Goal: Task Accomplishment & Management: Manage account settings

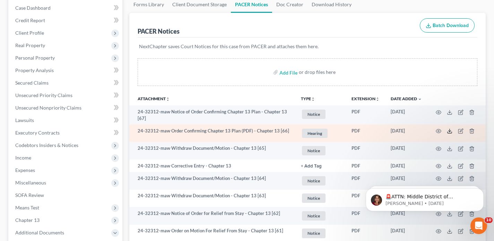
click at [451, 133] on icon at bounding box center [450, 131] width 6 height 6
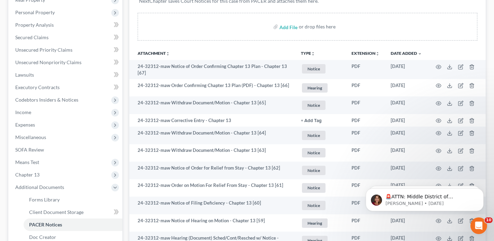
scroll to position [124, 0]
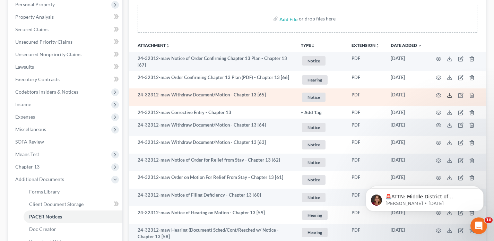
click at [449, 94] on line at bounding box center [449, 94] width 0 height 3
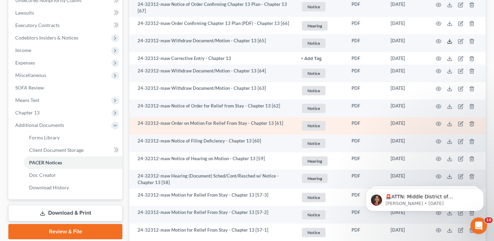
scroll to position [256, 0]
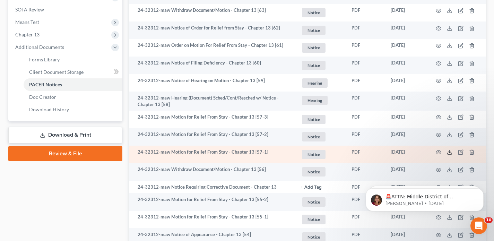
click at [448, 152] on icon at bounding box center [450, 152] width 6 height 6
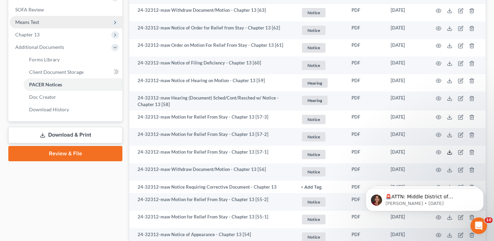
scroll to position [0, 0]
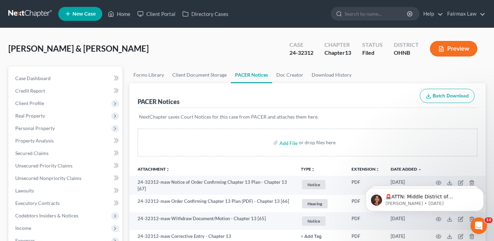
click at [21, 14] on link at bounding box center [30, 14] width 44 height 12
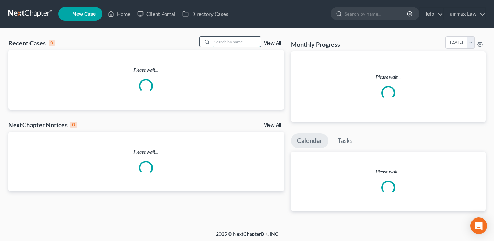
click at [225, 42] on input "search" at bounding box center [236, 42] width 49 height 10
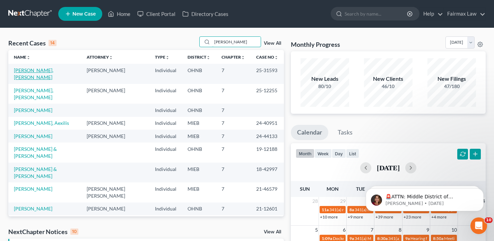
type input "rivera"
click at [38, 71] on link "Rivera, McAllen" at bounding box center [33, 73] width 39 height 13
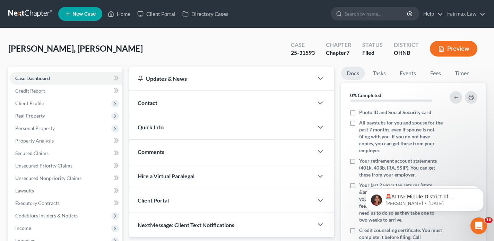
scroll to position [156, 0]
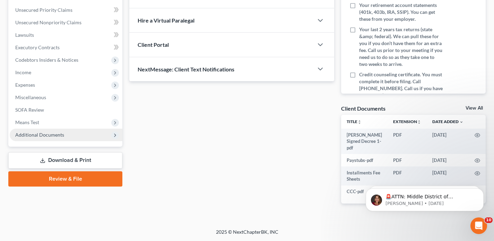
click at [51, 138] on span "Additional Documents" at bounding box center [66, 135] width 113 height 12
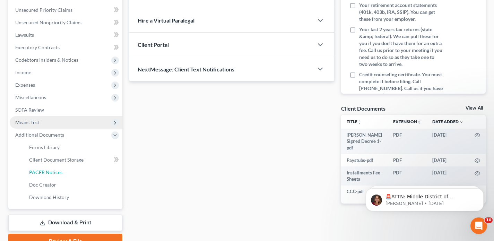
drag, startPoint x: 55, startPoint y: 170, endPoint x: 86, endPoint y: 122, distance: 57.3
click at [55, 170] on span "PACER Notices" at bounding box center [45, 172] width 33 height 6
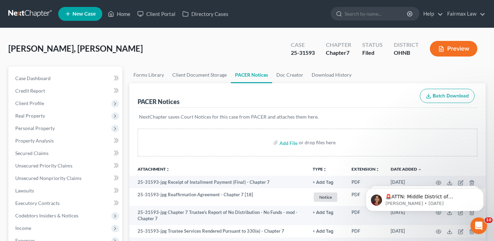
click at [41, 9] on link at bounding box center [30, 14] width 44 height 12
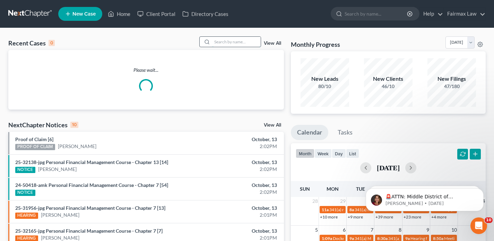
click at [238, 41] on input "search" at bounding box center [236, 42] width 49 height 10
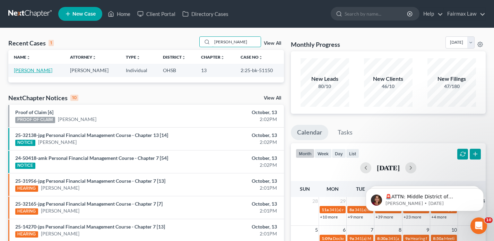
type input "cheina harris"
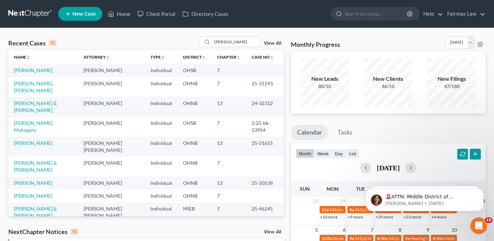
click at [37, 72] on link "White, Nicholas" at bounding box center [33, 70] width 38 height 6
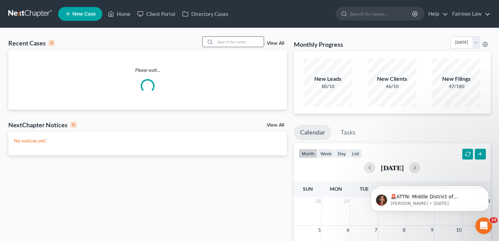
click at [226, 43] on input "search" at bounding box center [239, 42] width 49 height 10
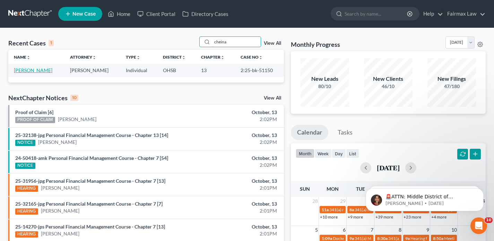
type input "cheina"
click at [41, 70] on link "Harris, Cheina" at bounding box center [33, 70] width 38 height 6
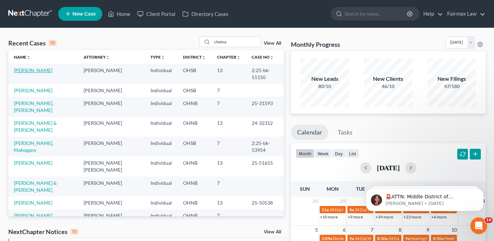
click at [43, 71] on link "[PERSON_NAME]" at bounding box center [33, 70] width 38 height 6
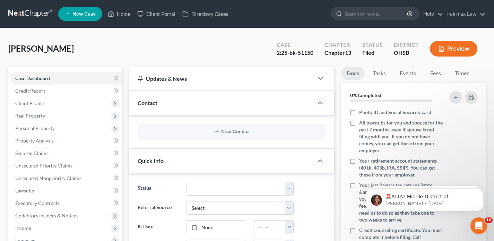
scroll to position [150, 0]
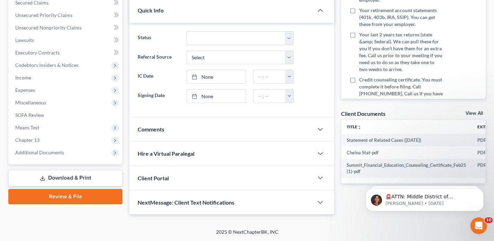
click at [37, 152] on span "Additional Documents" at bounding box center [39, 152] width 49 height 6
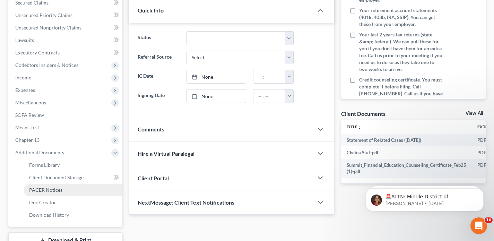
click at [46, 190] on span "PACER Notices" at bounding box center [45, 190] width 33 height 6
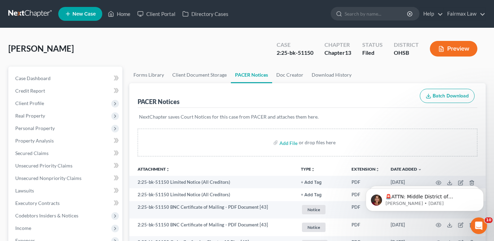
click at [19, 16] on link at bounding box center [30, 14] width 44 height 12
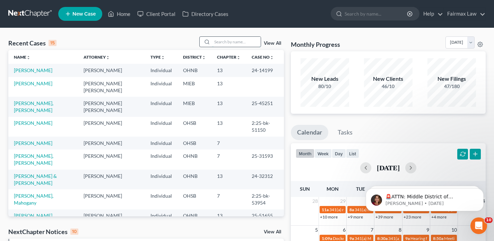
click at [223, 41] on input "search" at bounding box center [236, 42] width 49 height 10
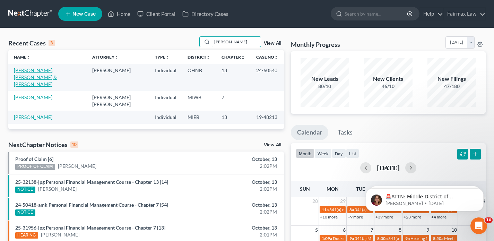
type input "[PERSON_NAME]"
click at [38, 69] on link "[PERSON_NAME], [PERSON_NAME] & [PERSON_NAME]" at bounding box center [35, 77] width 43 height 20
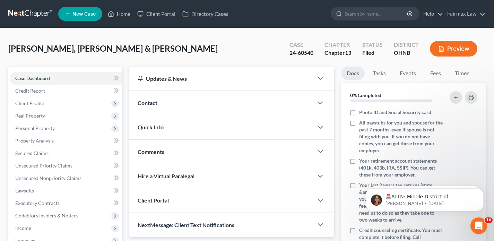
scroll to position [205, 0]
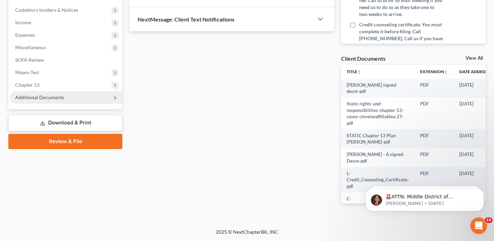
click at [56, 98] on span "Additional Documents" at bounding box center [39, 97] width 49 height 6
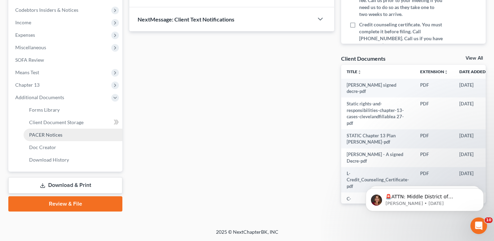
click at [58, 137] on span "PACER Notices" at bounding box center [45, 135] width 33 height 6
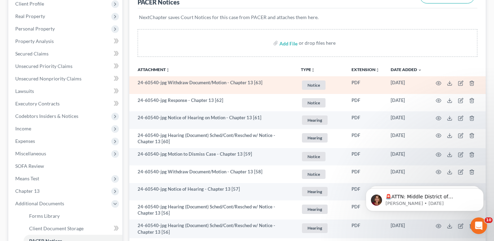
scroll to position [100, 0]
click at [448, 85] on icon at bounding box center [450, 82] width 6 height 6
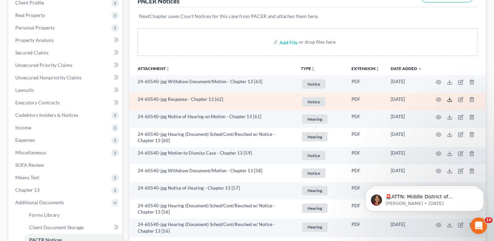
click at [450, 99] on polyline at bounding box center [449, 99] width 2 height 1
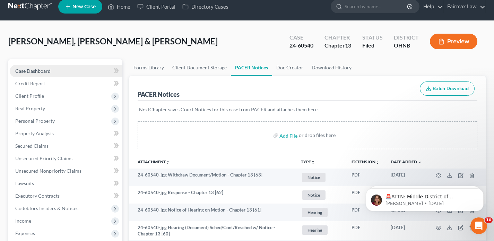
scroll to position [0, 0]
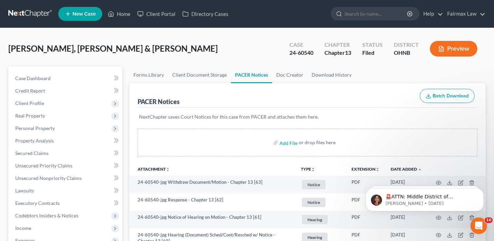
click at [42, 14] on link at bounding box center [30, 14] width 44 height 12
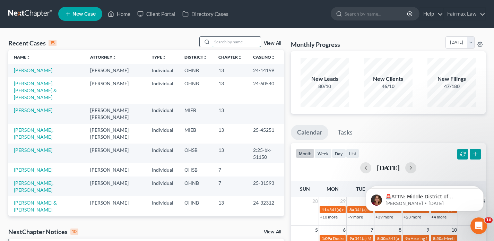
click at [232, 41] on input "search" at bounding box center [236, 42] width 49 height 10
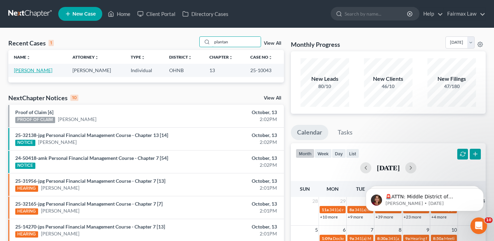
type input "plantan"
click at [40, 70] on link "[PERSON_NAME]" at bounding box center [33, 70] width 38 height 6
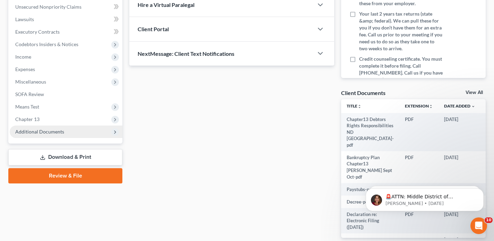
scroll to position [175, 0]
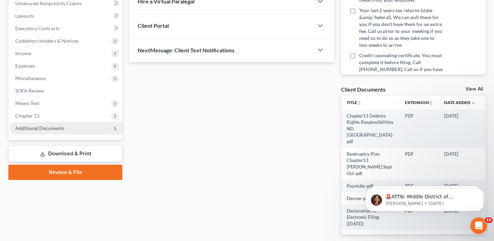
click at [39, 130] on span "Additional Documents" at bounding box center [39, 128] width 49 height 6
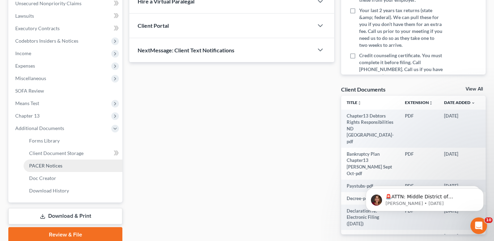
click at [46, 165] on span "PACER Notices" at bounding box center [45, 166] width 33 height 6
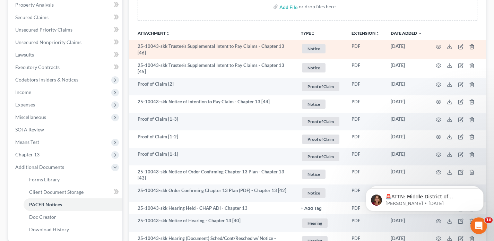
scroll to position [137, 0]
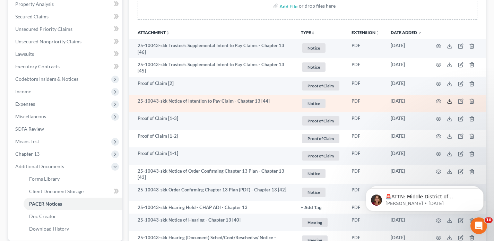
click at [447, 99] on icon at bounding box center [450, 101] width 6 height 6
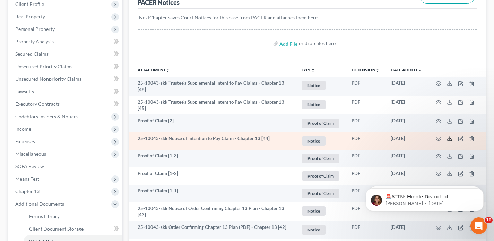
scroll to position [98, 0]
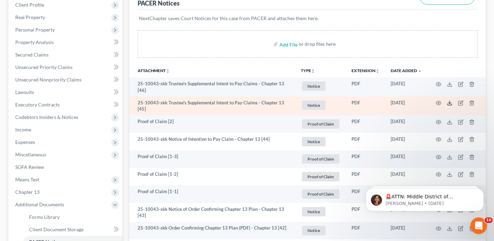
click at [449, 102] on icon at bounding box center [450, 103] width 6 height 6
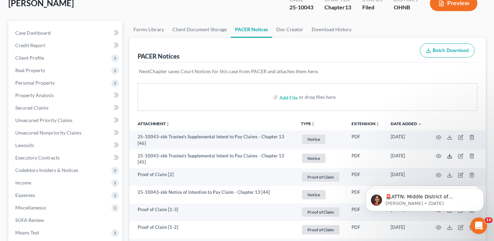
scroll to position [0, 0]
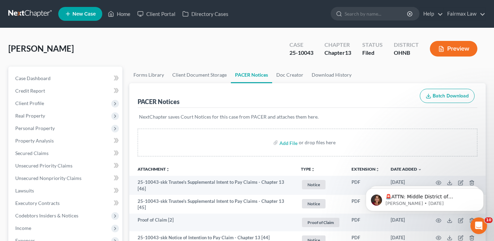
click at [298, 51] on div "25-10043" at bounding box center [301, 53] width 24 height 8
copy div "25-10043"
click at [37, 18] on link at bounding box center [30, 14] width 44 height 12
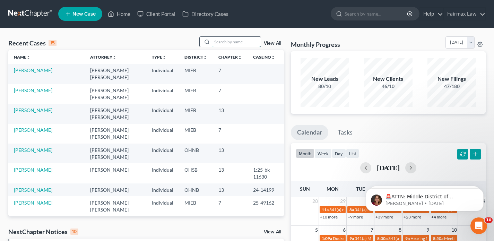
click at [231, 40] on input "search" at bounding box center [236, 42] width 49 height 10
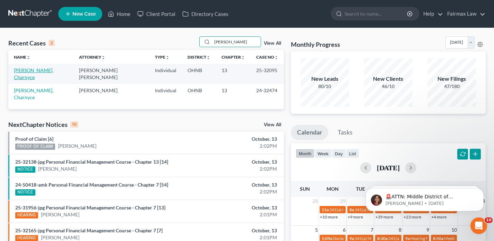
type input "[PERSON_NAME]"
click at [53, 72] on link "[PERSON_NAME], Charnyce" at bounding box center [33, 73] width 39 height 13
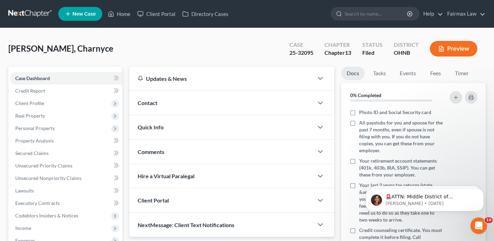
scroll to position [155, 0]
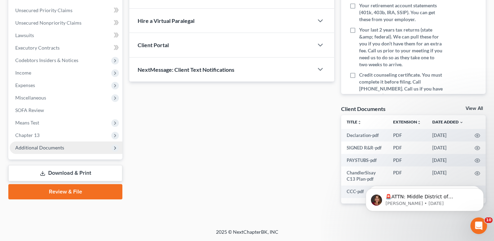
click at [42, 150] on span "Additional Documents" at bounding box center [39, 147] width 49 height 6
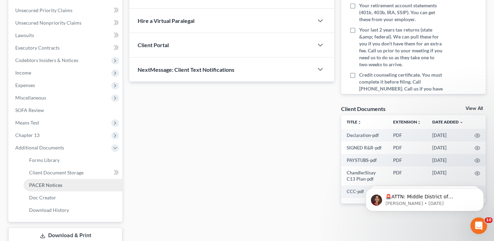
click at [55, 183] on span "PACER Notices" at bounding box center [45, 185] width 33 height 6
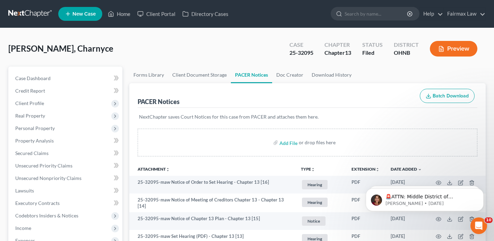
click at [21, 8] on link at bounding box center [30, 14] width 44 height 12
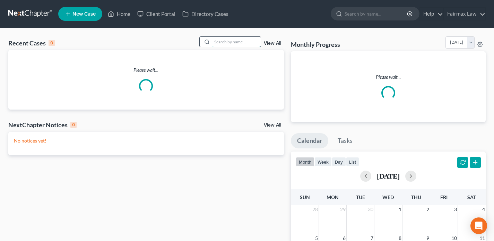
click at [223, 42] on input "search" at bounding box center [236, 42] width 49 height 10
paste input "25-30240"
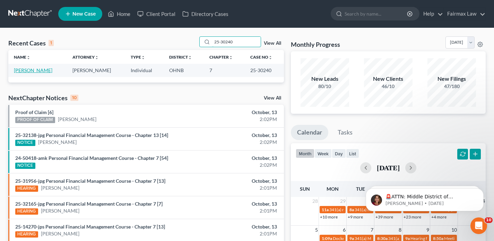
type input "25-30240"
click at [33, 71] on link "[PERSON_NAME]" at bounding box center [33, 70] width 38 height 6
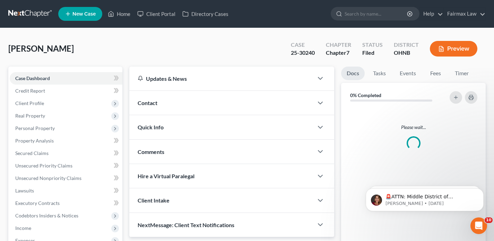
scroll to position [194, 0]
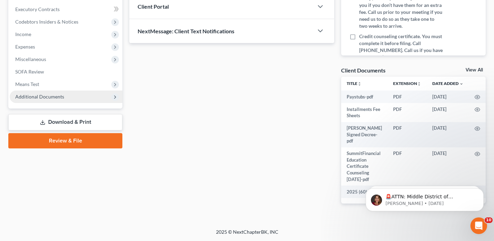
click at [36, 94] on span "Additional Documents" at bounding box center [39, 97] width 49 height 6
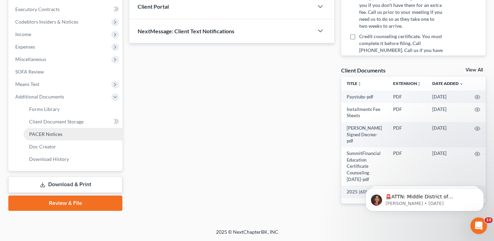
click at [44, 133] on span "PACER Notices" at bounding box center [45, 134] width 33 height 6
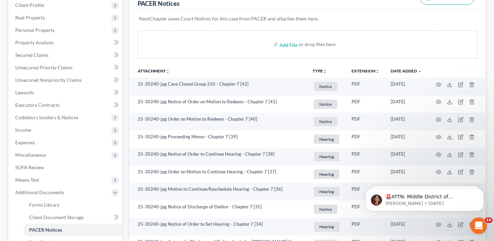
scroll to position [98, 0]
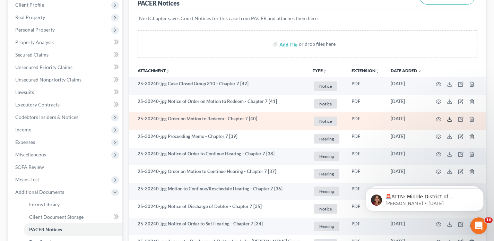
click at [450, 118] on icon at bounding box center [450, 119] width 6 height 6
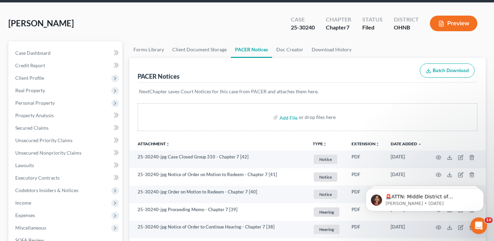
scroll to position [0, 0]
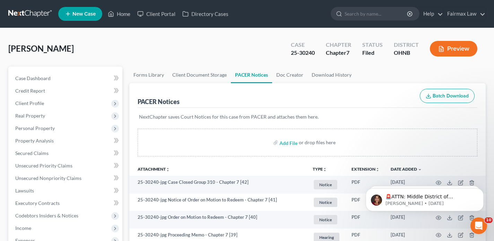
click at [43, 8] on link at bounding box center [30, 14] width 44 height 12
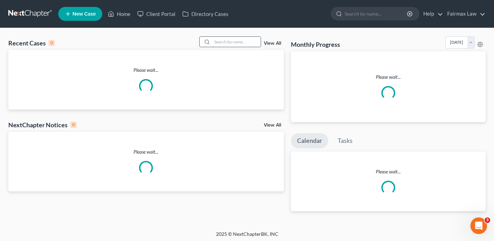
click at [227, 45] on input "search" at bounding box center [236, 42] width 49 height 10
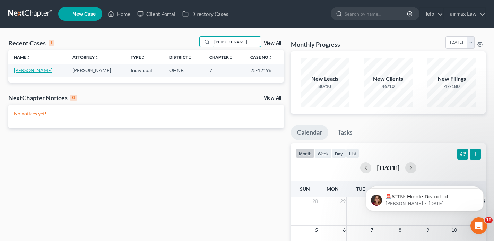
type input "[PERSON_NAME]"
click at [35, 72] on link "[PERSON_NAME]" at bounding box center [33, 70] width 38 height 6
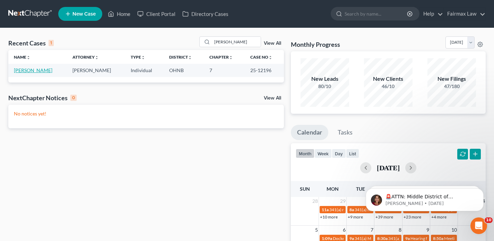
click at [35, 70] on link "Morgan, Royce" at bounding box center [33, 70] width 38 height 6
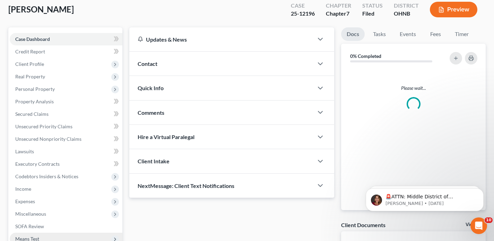
scroll to position [128, 0]
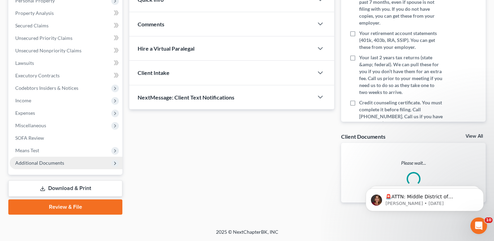
click at [35, 162] on span "Additional Documents" at bounding box center [39, 163] width 49 height 6
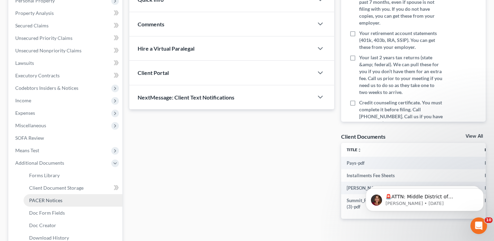
click at [46, 201] on span "PACER Notices" at bounding box center [45, 200] width 33 height 6
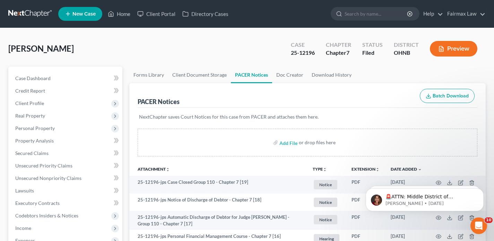
click at [32, 18] on link at bounding box center [30, 14] width 44 height 12
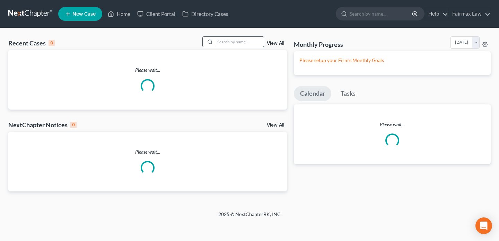
click at [251, 43] on input "search" at bounding box center [239, 42] width 49 height 10
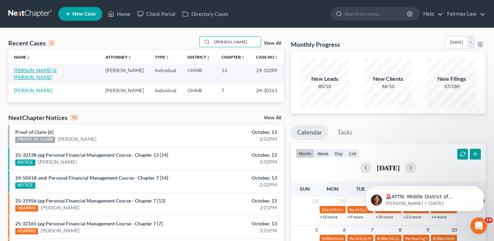
type input "[PERSON_NAME]"
click at [37, 71] on link "[PERSON_NAME] & [PERSON_NAME]" at bounding box center [35, 73] width 43 height 13
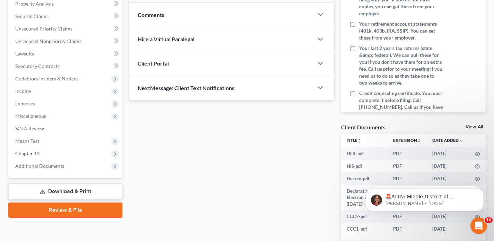
scroll to position [174, 0]
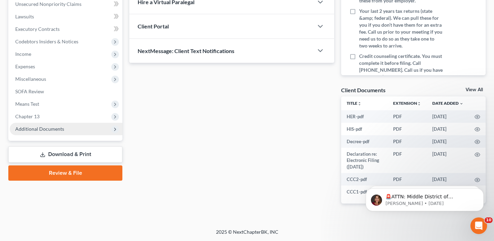
click at [43, 130] on span "Additional Documents" at bounding box center [39, 129] width 49 height 6
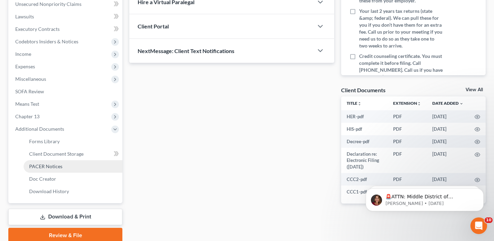
click at [67, 165] on link "PACER Notices" at bounding box center [73, 166] width 99 height 12
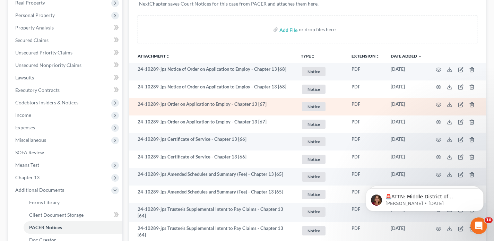
scroll to position [150, 0]
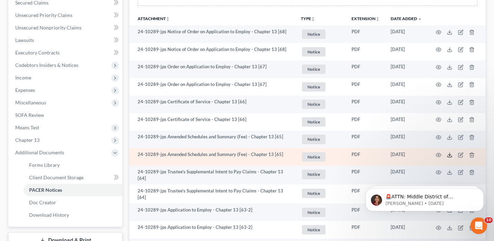
click at [450, 156] on icon at bounding box center [450, 155] width 6 height 6
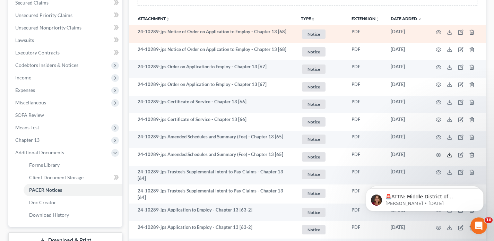
scroll to position [0, 0]
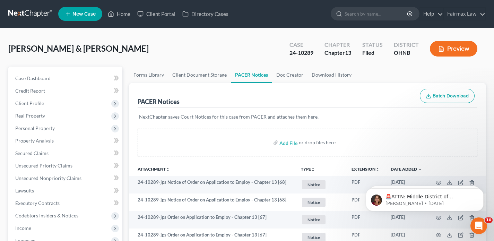
click at [30, 20] on nav "Home New Case Client Portal Directory Cases Fairmax Law paralegal1@fairmaxlaw.c…" at bounding box center [247, 14] width 494 height 28
click at [30, 14] on link at bounding box center [30, 14] width 44 height 12
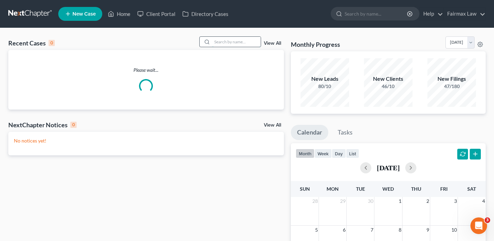
click at [235, 41] on input "search" at bounding box center [236, 42] width 49 height 10
paste input "25-11753"
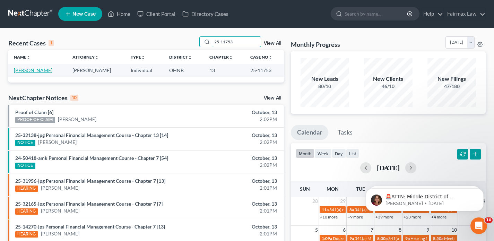
type input "25-11753"
click at [33, 70] on link "[PERSON_NAME]" at bounding box center [33, 70] width 38 height 6
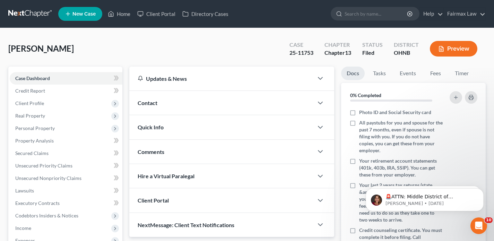
scroll to position [162, 0]
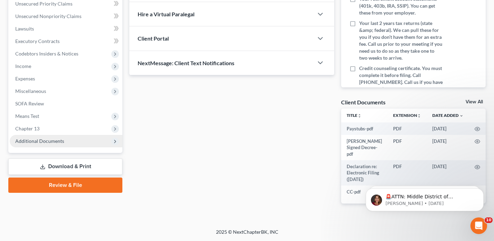
click at [45, 140] on span "Additional Documents" at bounding box center [39, 141] width 49 height 6
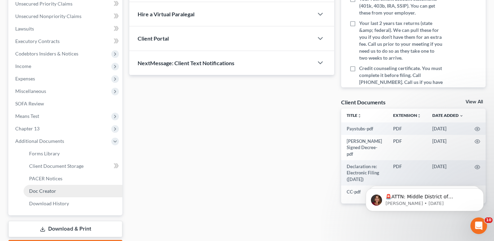
click at [61, 185] on link "Doc Creator" at bounding box center [73, 191] width 99 height 12
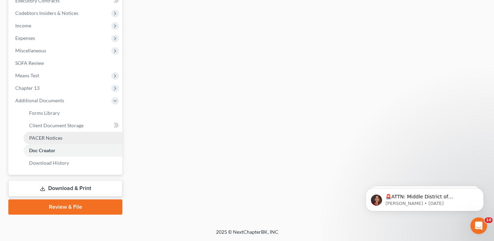
click at [53, 135] on span "PACER Notices" at bounding box center [45, 138] width 33 height 6
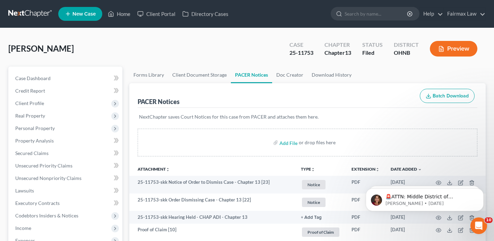
click at [39, 14] on link at bounding box center [30, 14] width 44 height 12
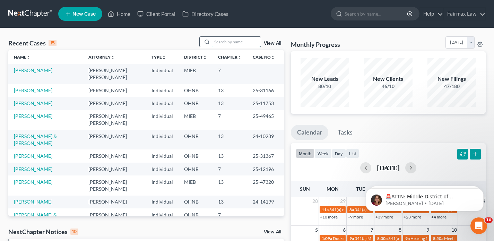
click at [223, 39] on input "search" at bounding box center [236, 42] width 49 height 10
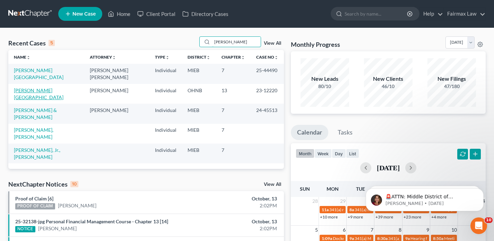
type input "[PERSON_NAME]"
click at [36, 87] on link "[PERSON_NAME][GEOGRAPHIC_DATA]" at bounding box center [39, 93] width 50 height 13
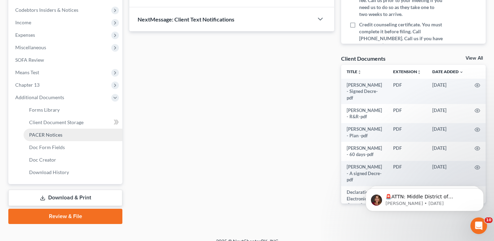
click at [54, 135] on span "PACER Notices" at bounding box center [45, 135] width 33 height 6
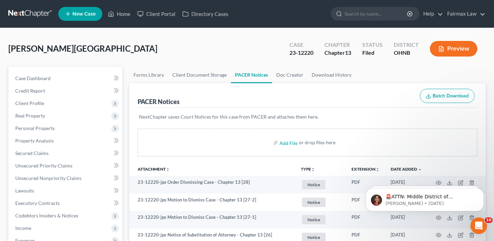
scroll to position [49, 0]
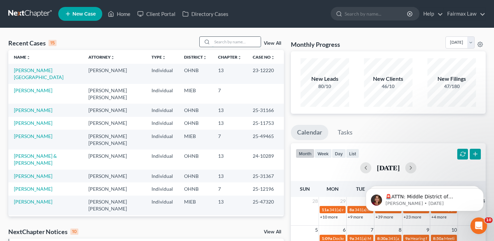
click at [227, 44] on input "search" at bounding box center [236, 42] width 49 height 10
paste input "25-50543"
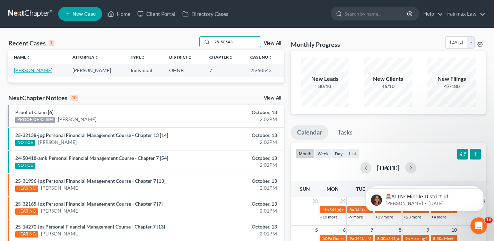
type input "25-50543"
click at [40, 71] on link "[PERSON_NAME]" at bounding box center [33, 70] width 38 height 6
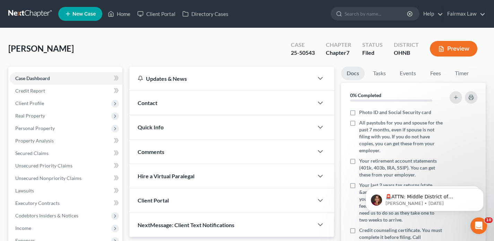
scroll to position [154, 0]
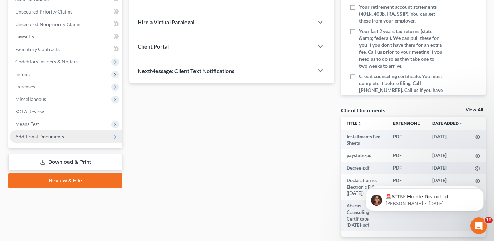
click at [34, 136] on span "Additional Documents" at bounding box center [39, 136] width 49 height 6
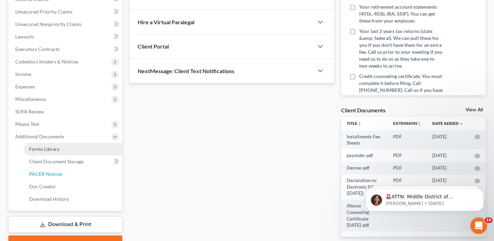
click at [37, 177] on link "PACER Notices" at bounding box center [73, 174] width 99 height 12
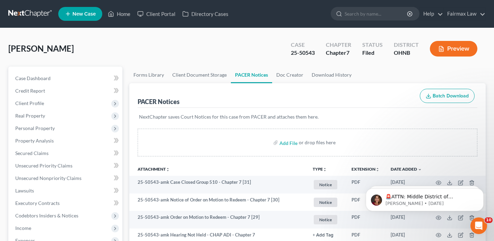
click at [35, 15] on link at bounding box center [30, 14] width 44 height 12
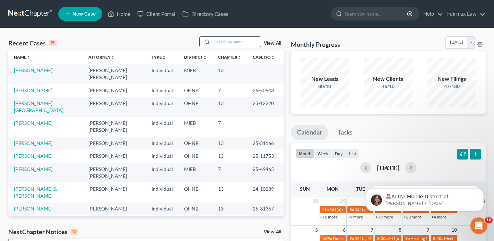
click at [216, 44] on input "search" at bounding box center [236, 42] width 49 height 10
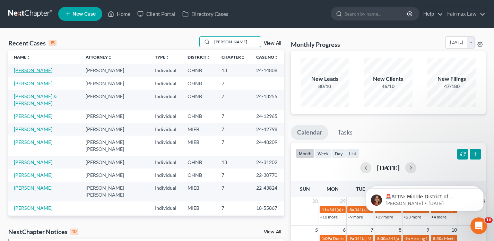
type input "veronica"
click at [45, 70] on link "[PERSON_NAME]" at bounding box center [33, 70] width 38 height 6
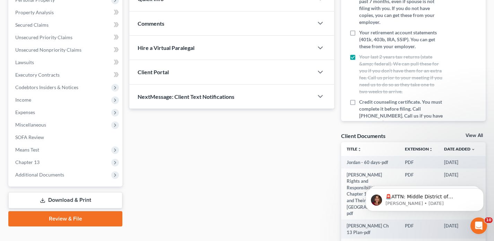
scroll to position [143, 0]
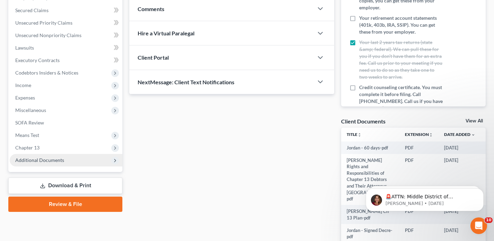
click at [45, 161] on span "Additional Documents" at bounding box center [39, 160] width 49 height 6
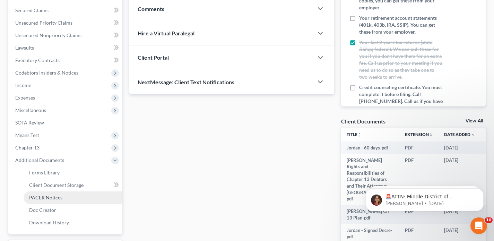
click at [35, 195] on span "PACER Notices" at bounding box center [45, 197] width 33 height 6
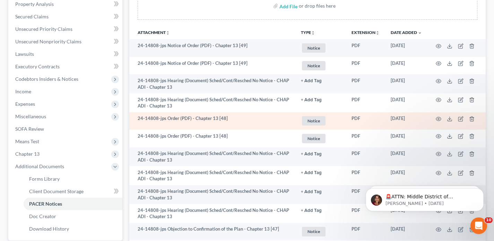
scroll to position [144, 0]
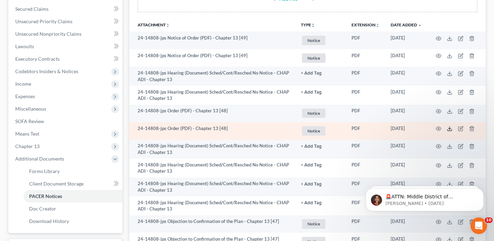
click at [449, 129] on line at bounding box center [449, 127] width 0 height 3
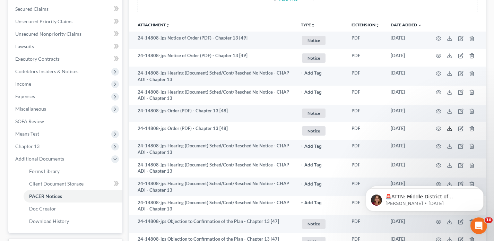
scroll to position [0, 0]
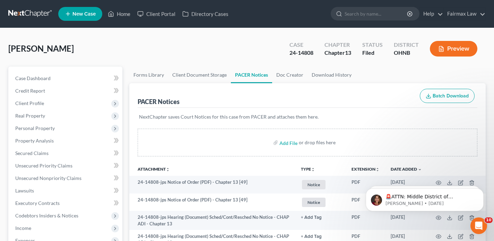
click at [38, 12] on link at bounding box center [30, 14] width 44 height 12
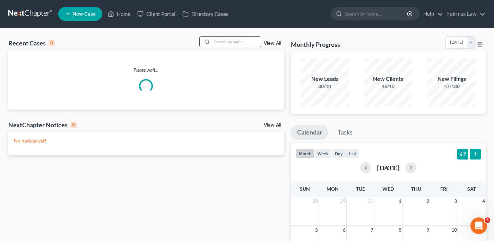
click at [223, 41] on input "search" at bounding box center [236, 42] width 49 height 10
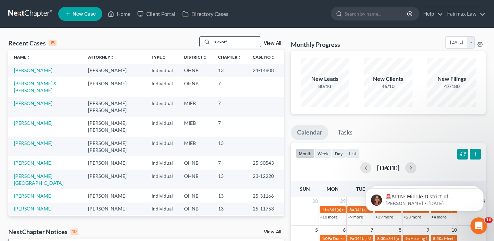
click at [240, 45] on input "alexoff" at bounding box center [236, 42] width 49 height 10
click at [205, 42] on div "alexoff" at bounding box center [230, 41] width 62 height 11
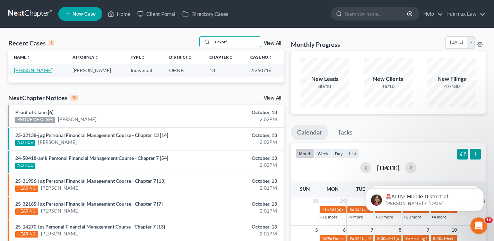
type input "alexoff"
click at [36, 70] on link "[PERSON_NAME]" at bounding box center [33, 70] width 38 height 6
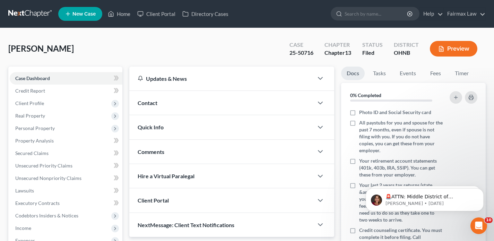
scroll to position [205, 0]
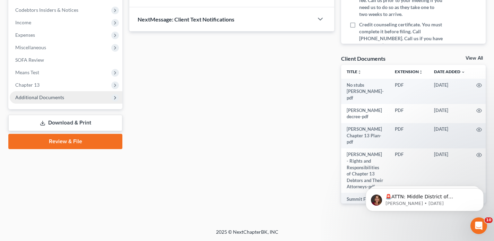
click at [41, 99] on span "Additional Documents" at bounding box center [39, 97] width 49 height 6
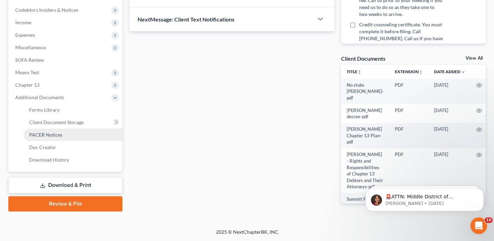
click at [40, 134] on span "PACER Notices" at bounding box center [45, 135] width 33 height 6
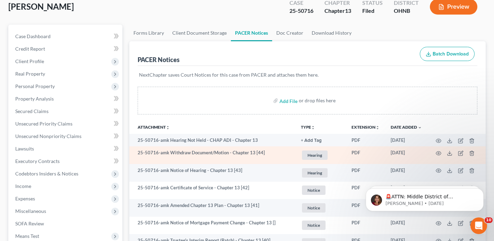
scroll to position [42, 0]
click at [448, 151] on icon at bounding box center [450, 153] width 6 height 6
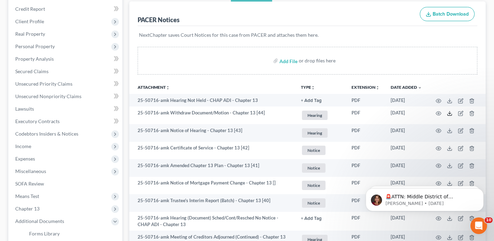
scroll to position [85, 0]
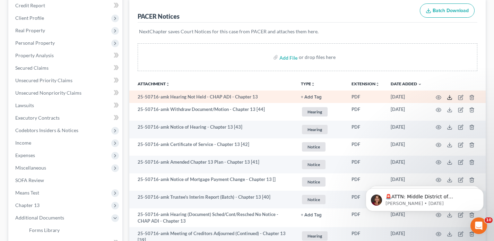
click at [448, 96] on icon at bounding box center [450, 98] width 6 height 6
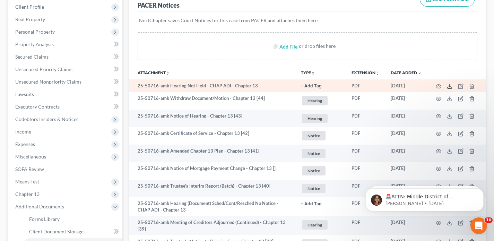
scroll to position [101, 0]
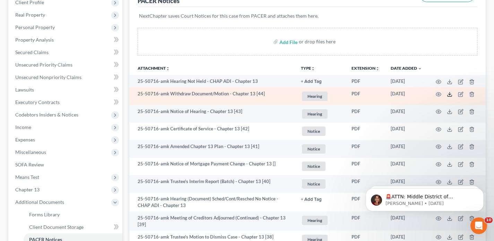
click at [450, 95] on icon at bounding box center [450, 94] width 6 height 6
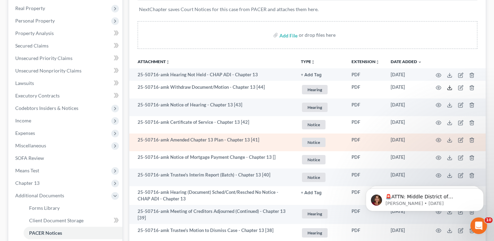
scroll to position [109, 0]
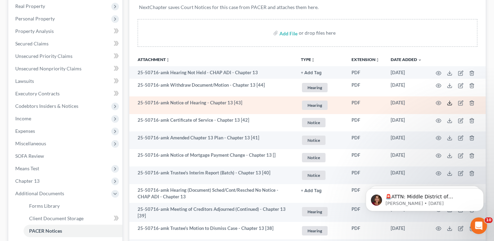
click at [450, 104] on icon at bounding box center [450, 103] width 6 height 6
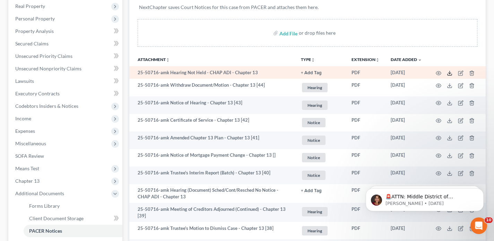
click at [449, 73] on icon at bounding box center [450, 73] width 6 height 6
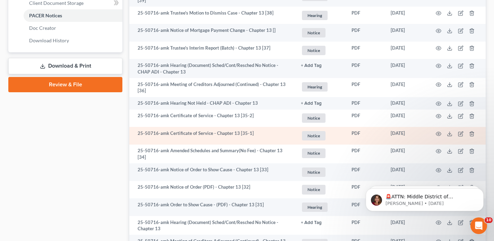
scroll to position [325, 0]
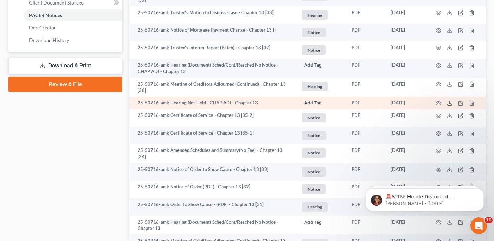
click at [449, 104] on polyline at bounding box center [449, 103] width 2 height 1
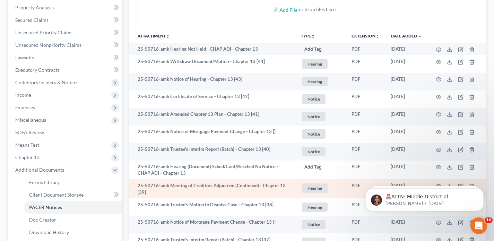
scroll to position [0, 0]
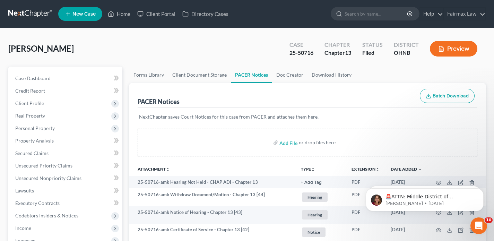
click at [41, 10] on link at bounding box center [30, 14] width 44 height 12
click at [41, 13] on link at bounding box center [30, 14] width 44 height 12
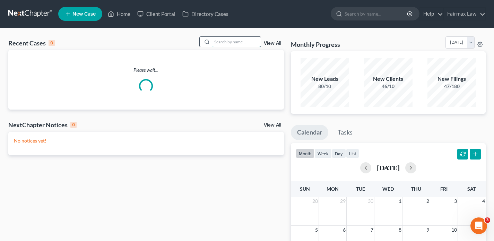
click at [235, 41] on input "search" at bounding box center [236, 42] width 49 height 10
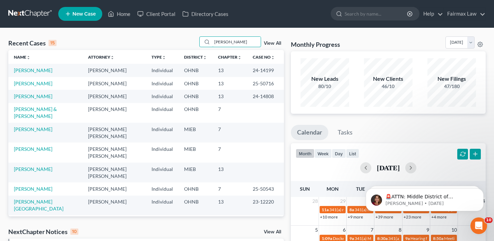
drag, startPoint x: 242, startPoint y: 38, endPoint x: 241, endPoint y: 33, distance: 5.6
click at [237, 42] on input "ivey" at bounding box center [236, 42] width 49 height 10
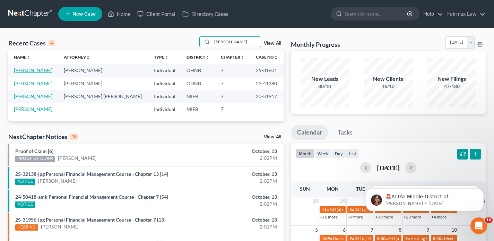
type input "ivey"
click at [43, 71] on link "[PERSON_NAME]" at bounding box center [33, 70] width 38 height 6
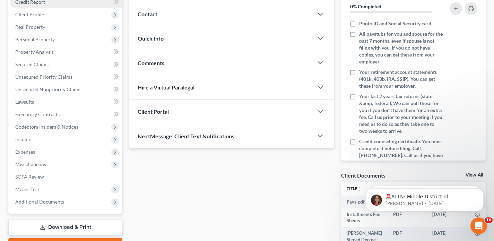
scroll to position [156, 0]
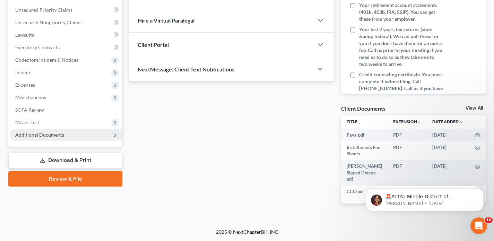
click at [39, 135] on span "Additional Documents" at bounding box center [39, 135] width 49 height 6
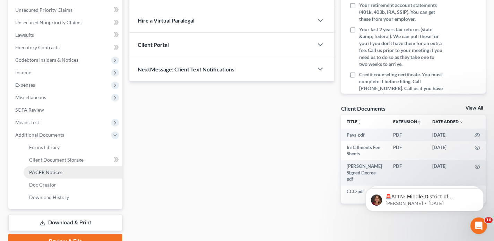
click at [46, 171] on span "PACER Notices" at bounding box center [45, 172] width 33 height 6
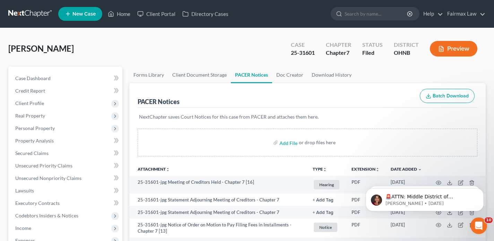
click at [37, 14] on link at bounding box center [30, 14] width 44 height 12
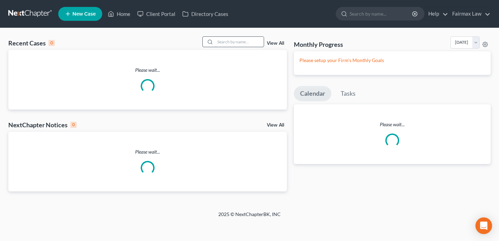
click at [244, 44] on input "search" at bounding box center [239, 42] width 49 height 10
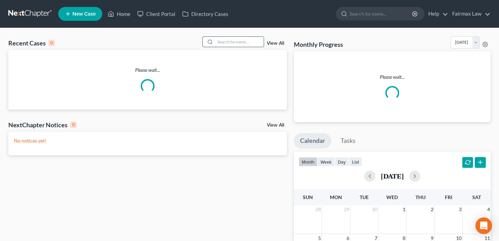
paste input "[PERSON_NAME]"
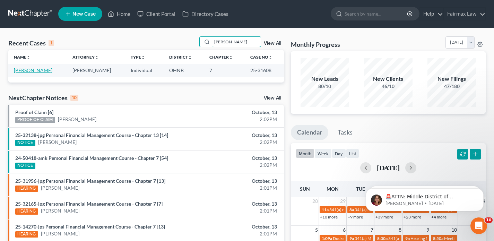
type input "[PERSON_NAME]"
click at [38, 70] on link "[PERSON_NAME]" at bounding box center [33, 70] width 38 height 6
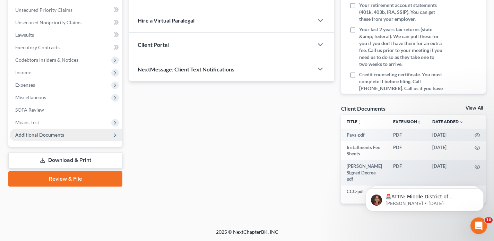
click at [48, 135] on span "Additional Documents" at bounding box center [39, 135] width 49 height 6
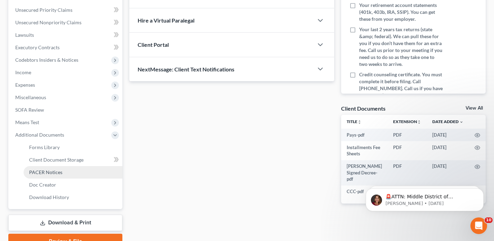
click at [49, 171] on span "PACER Notices" at bounding box center [45, 172] width 33 height 6
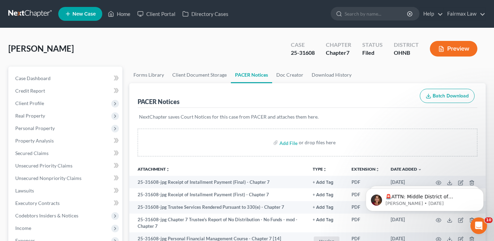
click at [37, 14] on link at bounding box center [30, 14] width 44 height 12
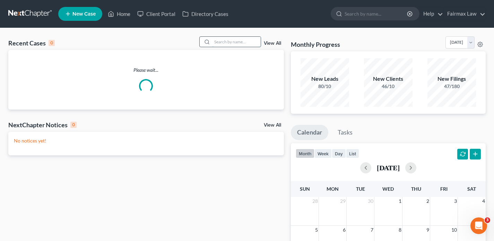
click at [225, 38] on input "search" at bounding box center [236, 42] width 49 height 10
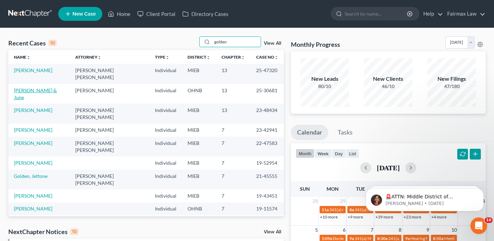
type input "golden"
click at [50, 87] on link "[PERSON_NAME] & June" at bounding box center [35, 93] width 43 height 13
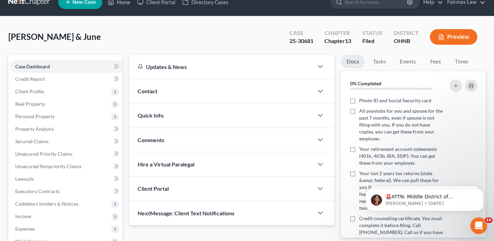
scroll to position [205, 0]
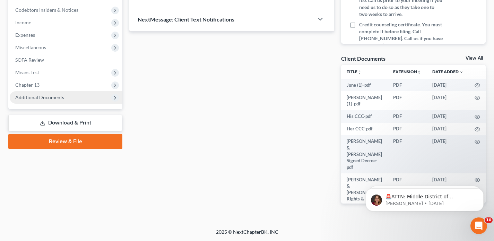
click at [65, 101] on span "Additional Documents" at bounding box center [66, 97] width 113 height 12
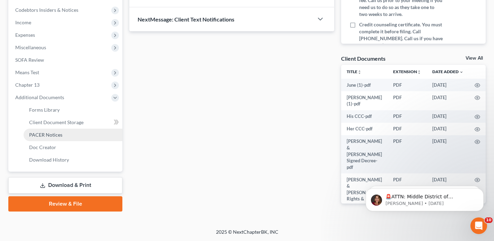
click at [61, 133] on link "PACER Notices" at bounding box center [73, 135] width 99 height 12
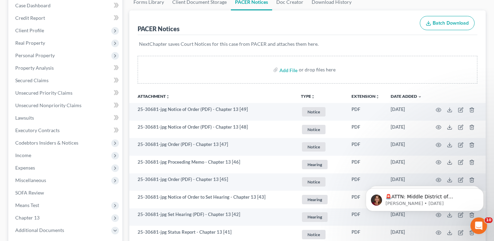
scroll to position [80, 0]
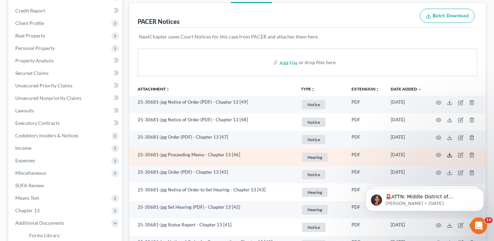
click at [448, 155] on icon at bounding box center [450, 155] width 6 height 6
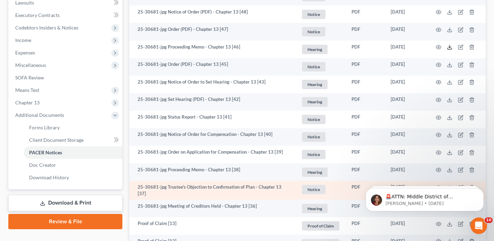
scroll to position [205, 0]
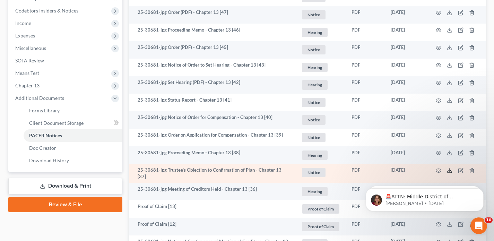
click at [451, 170] on icon at bounding box center [450, 171] width 6 height 6
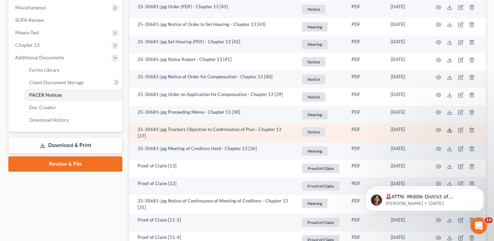
scroll to position [245, 0]
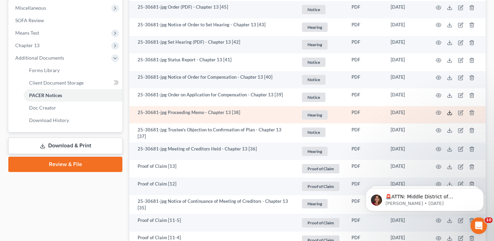
click at [449, 113] on icon at bounding box center [450, 113] width 6 height 6
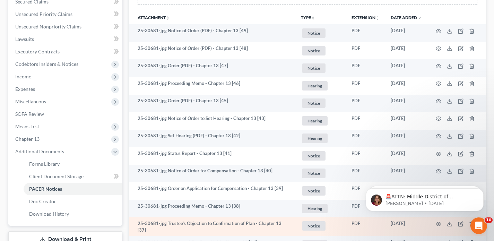
scroll to position [147, 0]
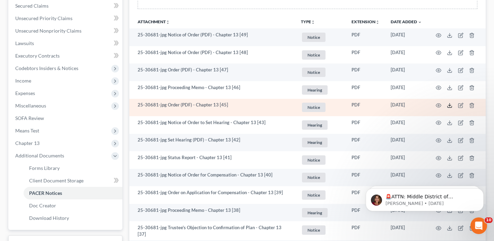
click at [450, 104] on icon at bounding box center [450, 106] width 6 height 6
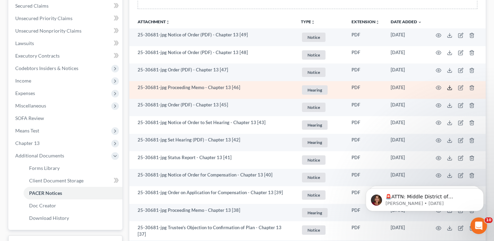
click at [449, 88] on polyline at bounding box center [449, 87] width 2 height 1
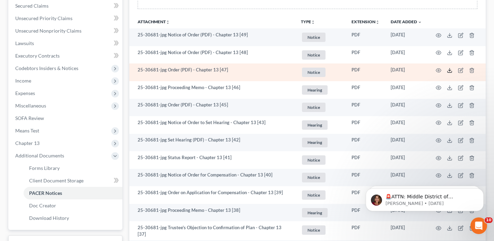
click at [451, 70] on icon at bounding box center [450, 71] width 6 height 6
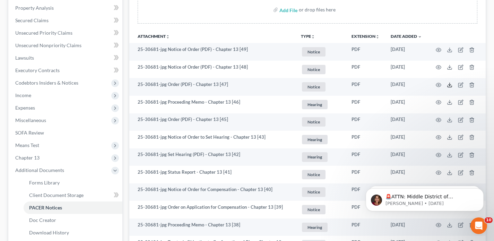
scroll to position [0, 0]
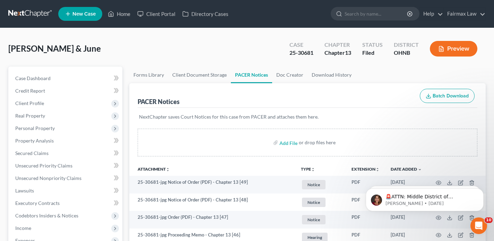
click at [35, 17] on link at bounding box center [30, 14] width 44 height 12
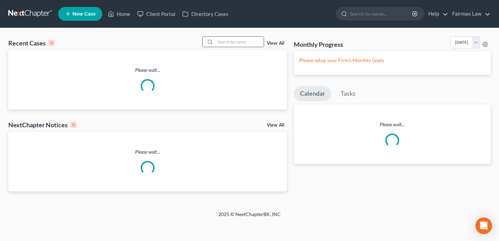
click at [230, 44] on input "search" at bounding box center [239, 42] width 49 height 10
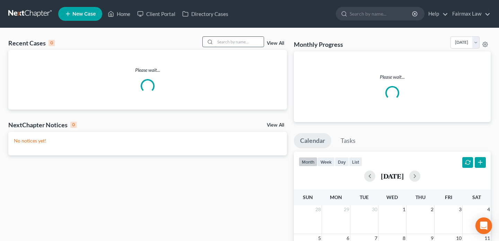
paste input "25-30627"
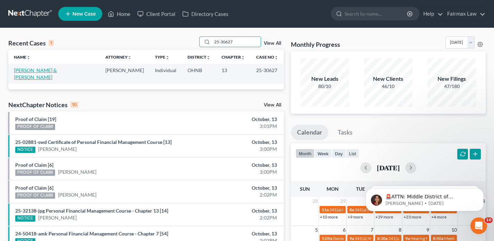
type input "25-30627"
click at [53, 70] on link "[PERSON_NAME] & [PERSON_NAME]" at bounding box center [35, 73] width 43 height 13
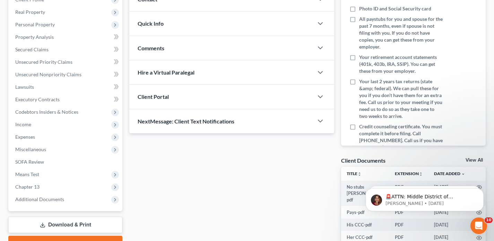
scroll to position [205, 0]
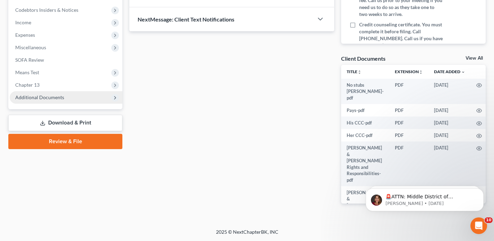
click at [43, 101] on span "Additional Documents" at bounding box center [66, 97] width 113 height 12
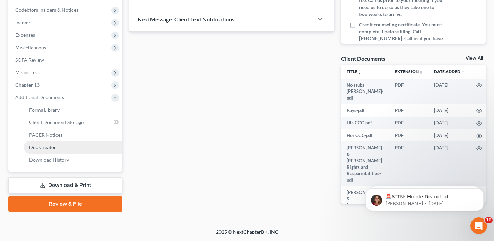
click at [53, 141] on link "Doc Creator" at bounding box center [73, 147] width 99 height 12
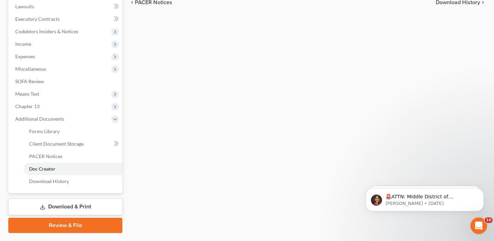
scroll to position [202, 0]
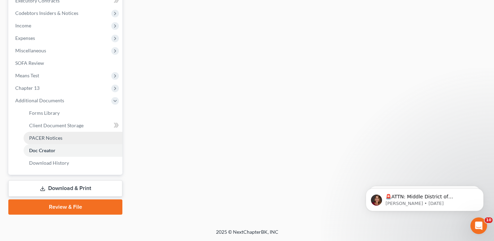
click at [51, 138] on span "PACER Notices" at bounding box center [45, 138] width 33 height 6
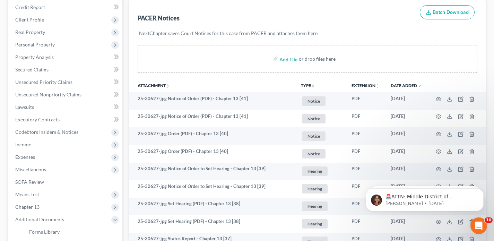
scroll to position [84, 0]
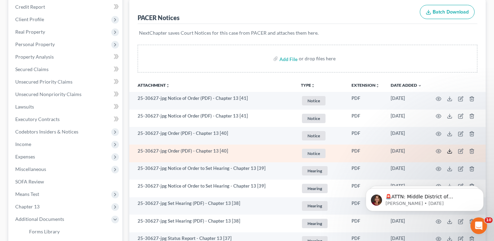
click at [448, 150] on icon at bounding box center [450, 151] width 6 height 6
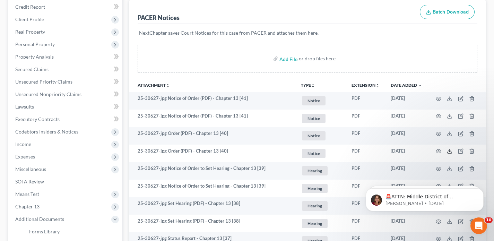
scroll to position [0, 0]
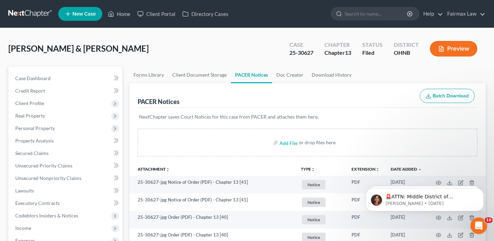
click at [41, 14] on link at bounding box center [30, 14] width 44 height 12
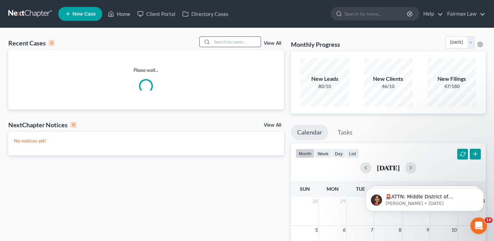
click at [235, 43] on input "search" at bounding box center [236, 42] width 49 height 10
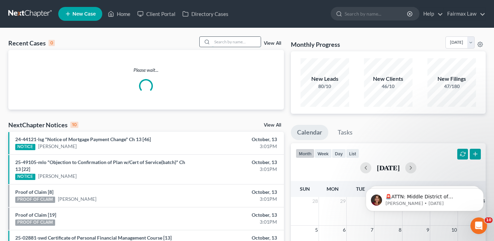
paste input "24-12533"
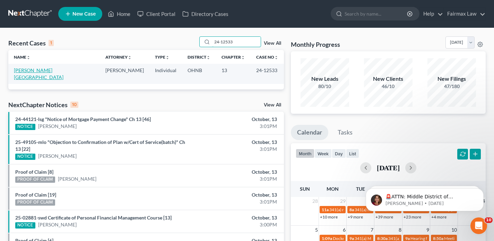
type input "24-12533"
click at [31, 70] on link "[PERSON_NAME][GEOGRAPHIC_DATA]" at bounding box center [39, 73] width 50 height 13
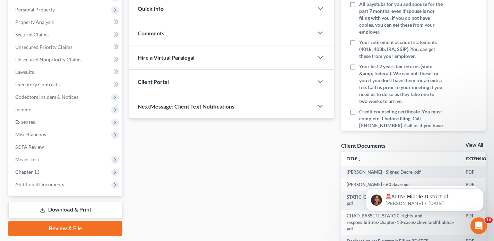
scroll to position [186, 0]
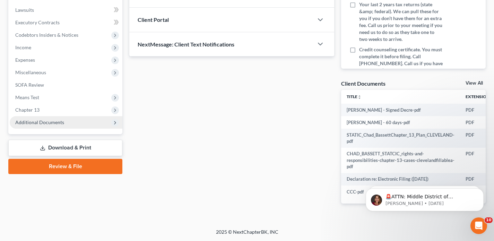
click at [44, 119] on span "Additional Documents" at bounding box center [39, 122] width 49 height 6
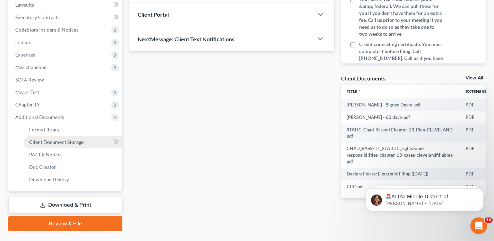
click at [49, 141] on span "Client Document Storage" at bounding box center [56, 142] width 54 height 6
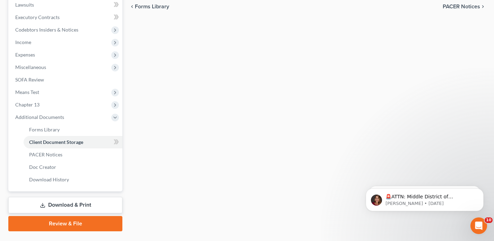
scroll to position [160, 0]
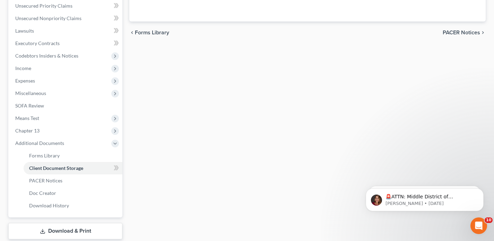
select select "5"
select select "26"
select select "11"
select select "20"
select select "16"
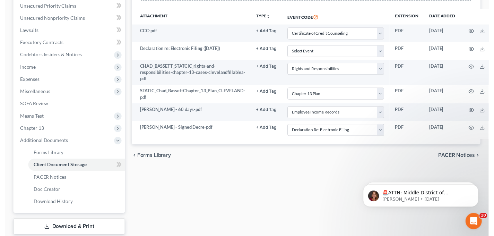
scroll to position [0, 0]
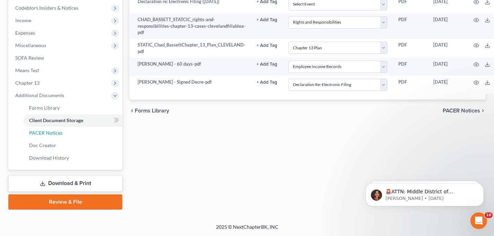
click at [71, 131] on link "PACER Notices" at bounding box center [73, 132] width 99 height 12
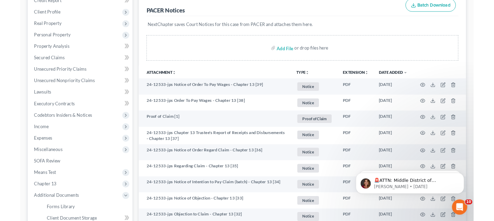
scroll to position [97, 0]
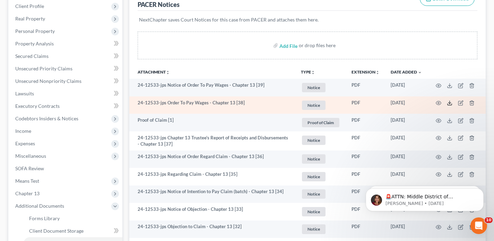
click at [450, 103] on icon at bounding box center [450, 103] width 6 height 6
